Goal: Check status: Check status

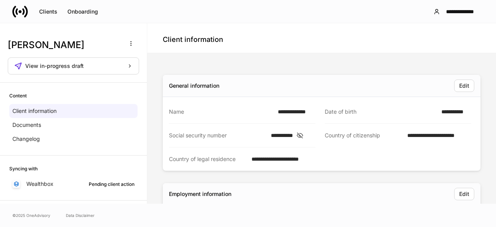
scroll to position [133, 0]
